Goal: Use online tool/utility: Utilize a website feature to perform a specific function

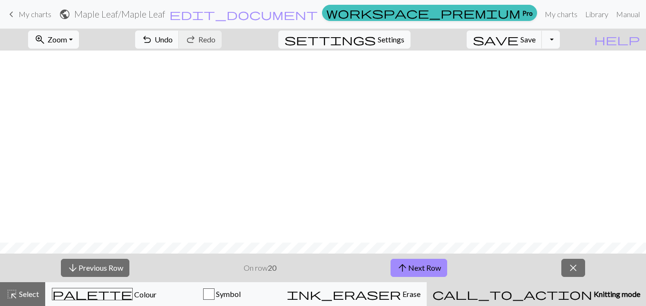
scroll to position [192, 0]
click at [427, 266] on button "arrow_upward Next Row" at bounding box center [419, 267] width 57 height 18
click at [442, 262] on button "arrow_upward Next Row" at bounding box center [419, 267] width 57 height 18
click at [422, 265] on button "arrow_upward Next Row" at bounding box center [419, 267] width 57 height 18
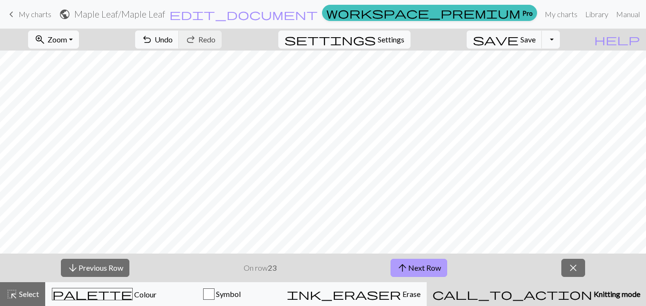
click at [431, 265] on button "arrow_upward Next Row" at bounding box center [419, 267] width 57 height 18
click at [430, 263] on button "arrow_upward Next Row" at bounding box center [419, 267] width 57 height 18
click at [419, 263] on button "arrow_upward Next Row" at bounding box center [419, 267] width 57 height 18
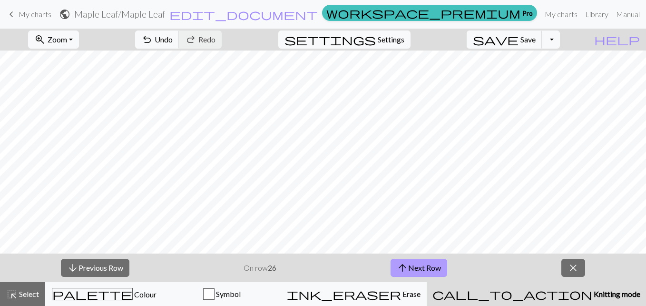
click at [420, 262] on button "arrow_upward Next Row" at bounding box center [419, 267] width 57 height 18
click at [423, 263] on button "arrow_upward Next Row" at bounding box center [419, 267] width 57 height 18
click at [413, 266] on button "arrow_upward Next Row" at bounding box center [419, 267] width 57 height 18
click at [430, 267] on button "arrow_upward Next Row" at bounding box center [419, 267] width 57 height 18
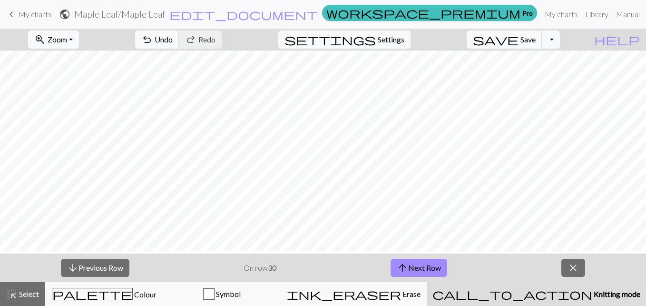
scroll to position [49, 0]
click at [418, 265] on button "arrow_upward Next Row" at bounding box center [419, 267] width 57 height 18
